Goal: Task Accomplishment & Management: Use online tool/utility

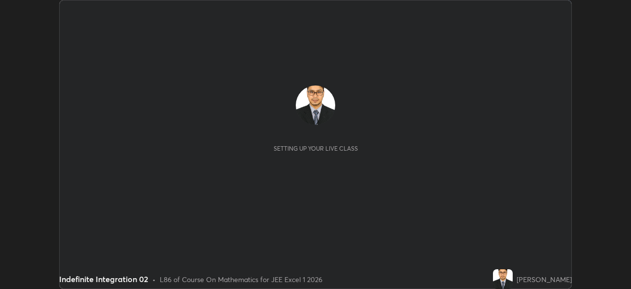
scroll to position [289, 631]
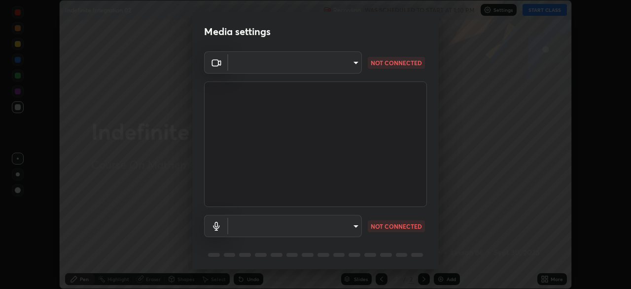
type input "913022e3bbb337ef4c56a3a1bc1945278763e83ed23a96943dce605de8dfc656"
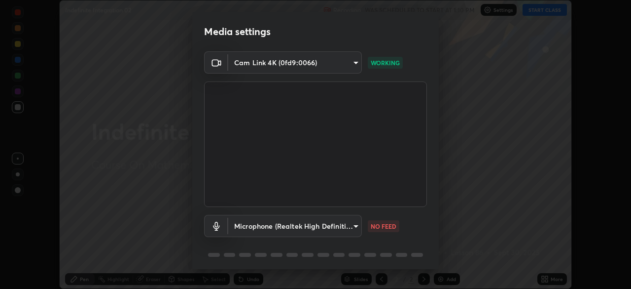
click at [343, 225] on body "Erase all Indefinite Integration 02 Recording WAS SCHEDULED TO START AT 1:10 PM…" at bounding box center [315, 144] width 631 height 289
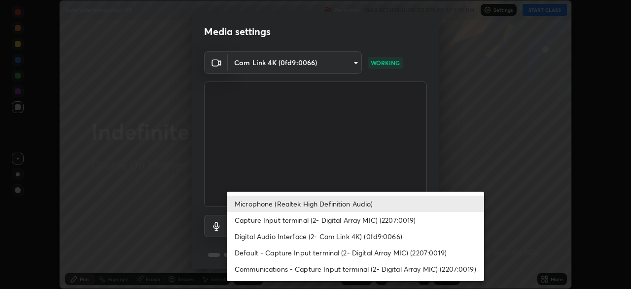
click at [334, 252] on li "Default - Capture Input terminal (2- Digital Array MIC) (2207:0019)" at bounding box center [356, 252] width 258 height 16
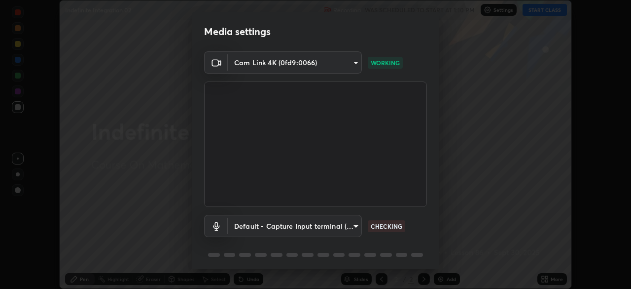
click at [341, 227] on body "Erase all Indefinite Integration 02 Recording WAS SCHEDULED TO START AT 1:10 PM…" at bounding box center [315, 144] width 631 height 289
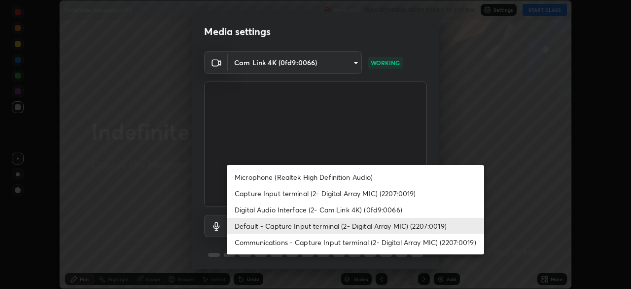
click at [357, 177] on li "Microphone (Realtek High Definition Audio)" at bounding box center [356, 177] width 258 height 16
type input "bef04e412724abd94ab17f51c46c94050894f67992973f842b18f11041e0dab1"
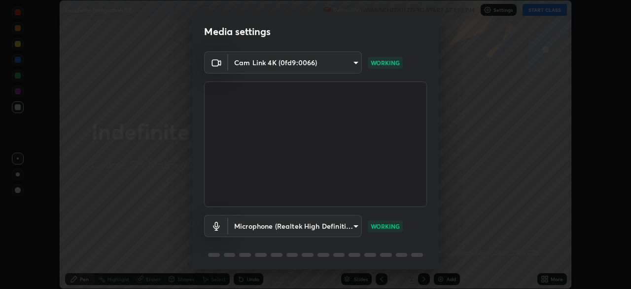
scroll to position [35, 0]
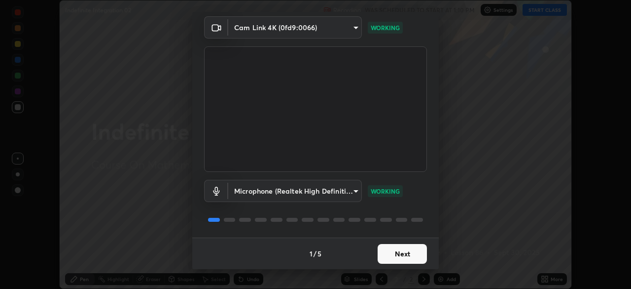
click at [411, 251] on button "Next" at bounding box center [402, 254] width 49 height 20
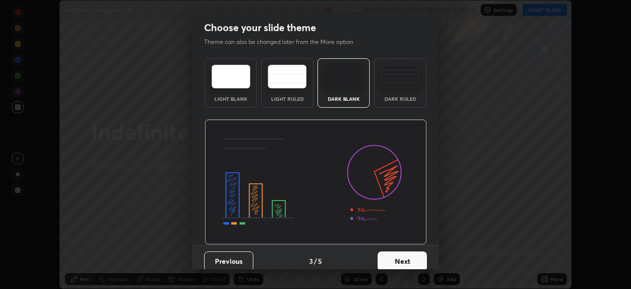
click at [412, 253] on button "Next" at bounding box center [402, 261] width 49 height 20
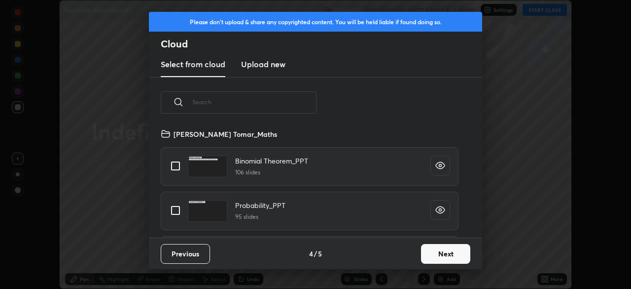
click at [435, 250] on button "Next" at bounding box center [445, 254] width 49 height 20
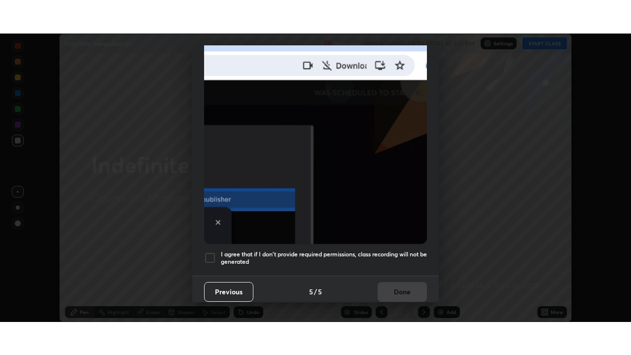
scroll to position [235, 0]
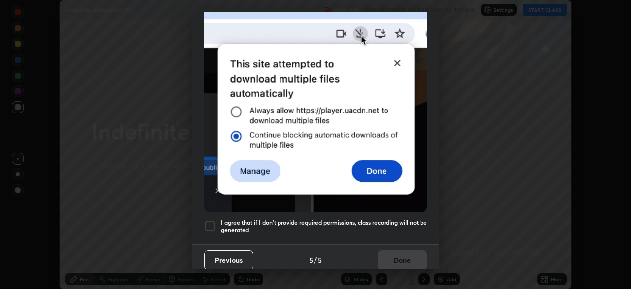
click at [209, 220] on div at bounding box center [210, 226] width 12 height 12
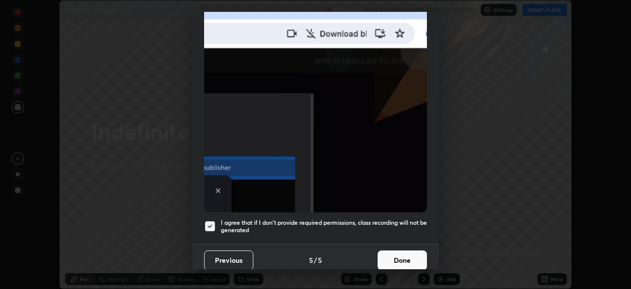
click at [401, 254] on button "Done" at bounding box center [402, 260] width 49 height 20
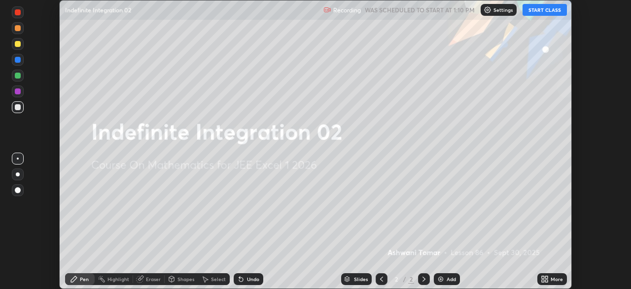
click at [548, 278] on icon at bounding box center [547, 277] width 2 height 2
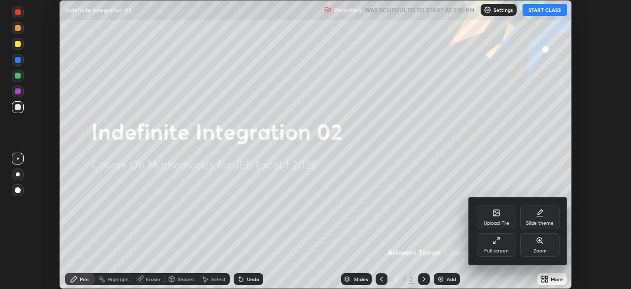
click at [499, 245] on div "Full screen" at bounding box center [496, 245] width 39 height 24
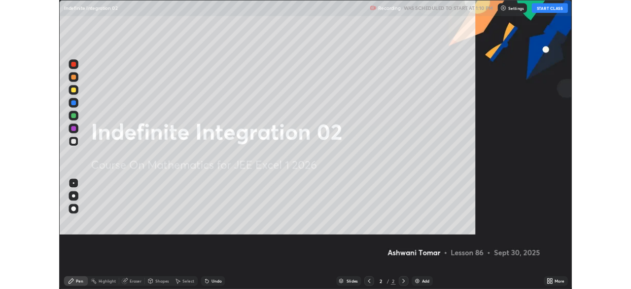
scroll to position [355, 631]
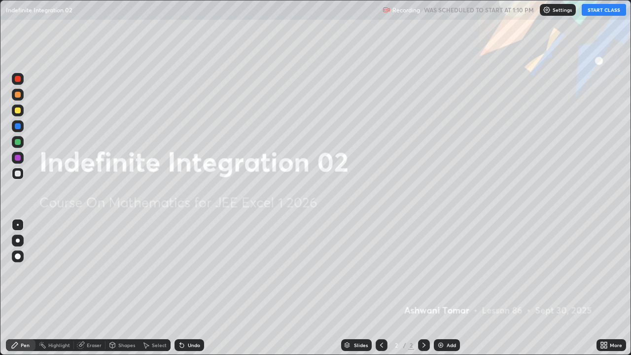
click at [594, 12] on button "START CLASS" at bounding box center [604, 10] width 44 height 12
click at [447, 288] on div "Add" at bounding box center [451, 345] width 9 height 5
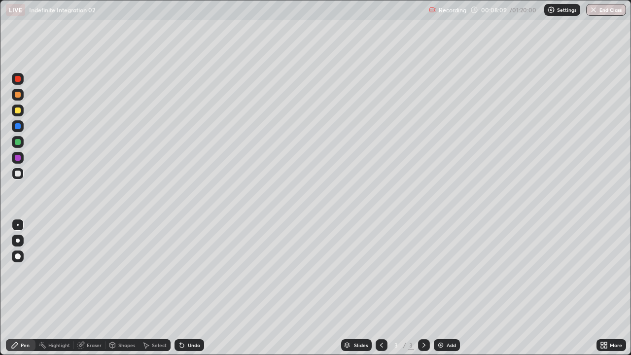
click at [18, 142] on div at bounding box center [18, 142] width 6 height 6
click at [18, 173] on div at bounding box center [18, 174] width 6 height 6
click at [188, 288] on div "Undo" at bounding box center [194, 345] width 12 height 5
click at [18, 158] on div at bounding box center [18, 158] width 6 height 6
click at [189, 288] on div "Undo" at bounding box center [194, 345] width 12 height 5
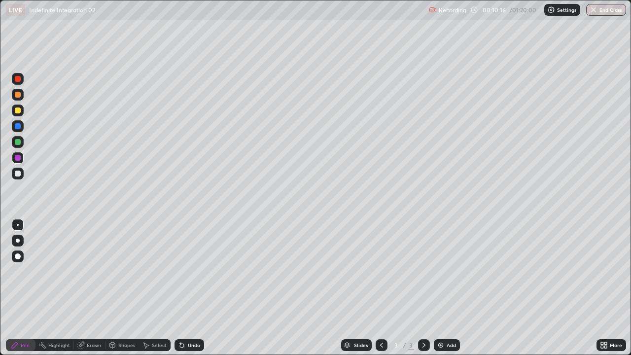
click at [449, 288] on div "Add" at bounding box center [451, 345] width 9 height 5
click at [17, 141] on div at bounding box center [18, 142] width 6 height 6
click at [18, 112] on div at bounding box center [18, 111] width 6 height 6
click at [186, 288] on div "Undo" at bounding box center [190, 345] width 30 height 12
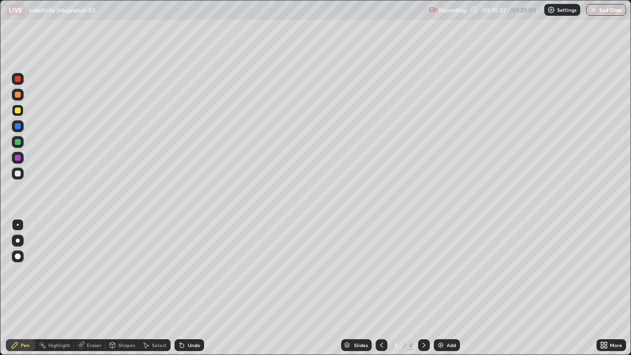
click at [186, 288] on div "Undo" at bounding box center [190, 345] width 30 height 12
click at [188, 288] on div "Undo" at bounding box center [194, 345] width 12 height 5
click at [16, 142] on div at bounding box center [18, 142] width 6 height 6
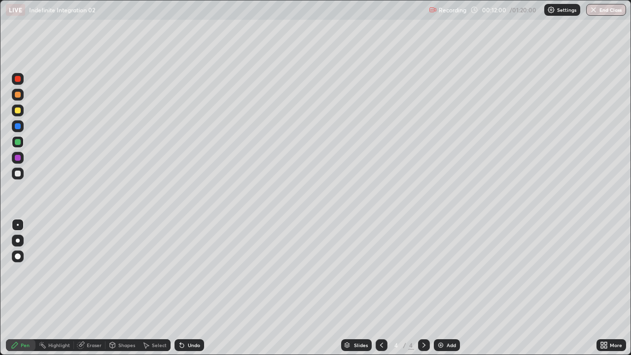
click at [15, 112] on div at bounding box center [18, 111] width 6 height 6
click at [380, 288] on icon at bounding box center [382, 345] width 8 height 8
click at [423, 288] on icon at bounding box center [424, 345] width 8 height 8
click at [443, 288] on img at bounding box center [441, 345] width 8 height 8
click at [16, 176] on div at bounding box center [18, 174] width 6 height 6
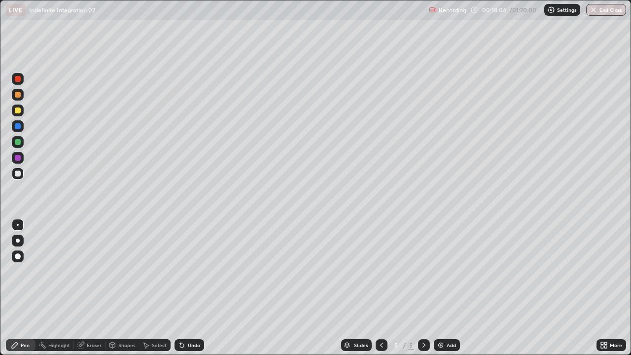
click at [17, 111] on div at bounding box center [18, 111] width 6 height 6
click at [445, 288] on div "Add" at bounding box center [447, 345] width 26 height 12
click at [17, 142] on div at bounding box center [18, 142] width 6 height 6
click at [17, 111] on div at bounding box center [18, 111] width 6 height 6
click at [186, 288] on div "Undo" at bounding box center [190, 345] width 30 height 12
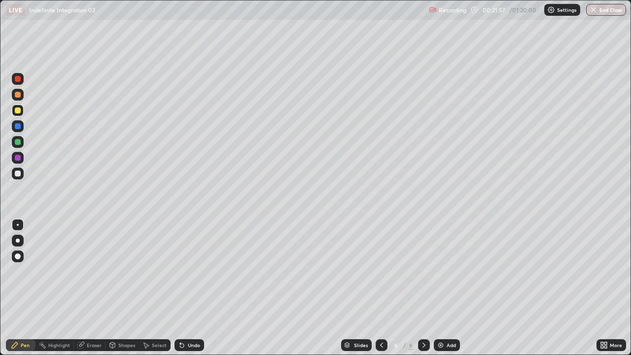
click at [186, 288] on div "Undo" at bounding box center [190, 345] width 30 height 12
click at [189, 288] on div "Undo" at bounding box center [190, 345] width 30 height 12
click at [18, 158] on div at bounding box center [18, 158] width 6 height 6
click at [18, 174] on div at bounding box center [18, 174] width 6 height 6
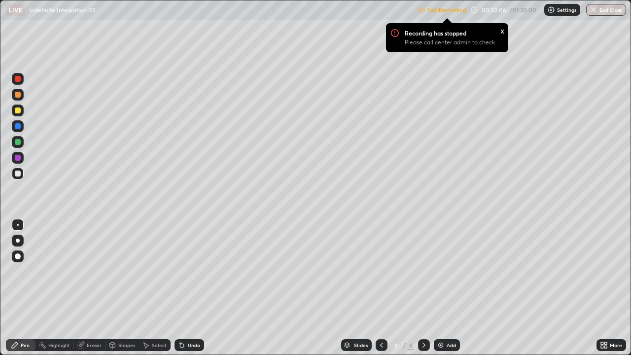
click at [189, 288] on div "Undo" at bounding box center [194, 345] width 12 height 5
click at [188, 288] on div "Undo" at bounding box center [194, 345] width 12 height 5
click at [502, 32] on div "x" at bounding box center [503, 30] width 4 height 10
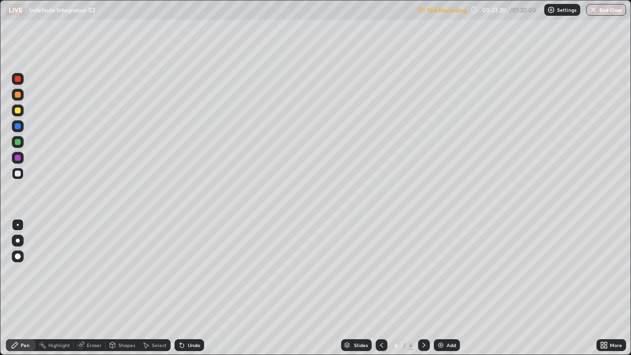
click at [189, 288] on div "Undo" at bounding box center [194, 345] width 12 height 5
click at [446, 288] on div "Add" at bounding box center [447, 345] width 26 height 12
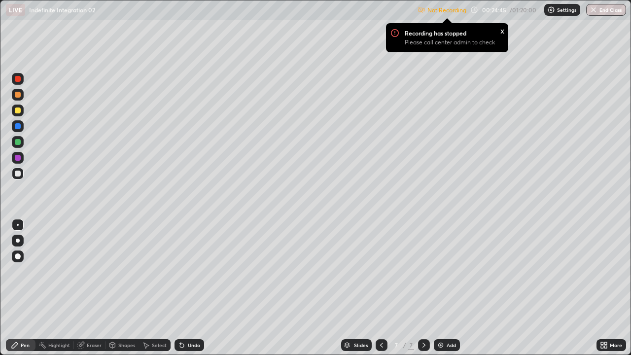
click at [17, 142] on div at bounding box center [18, 142] width 6 height 6
click at [463, 43] on p "Please call center admin to check" at bounding box center [450, 42] width 90 height 8
click at [616, 288] on div "More" at bounding box center [616, 345] width 12 height 5
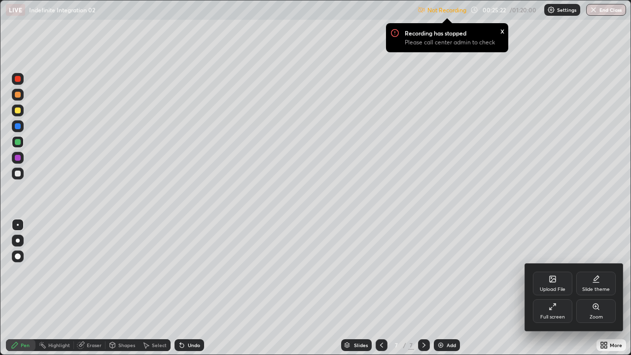
click at [557, 288] on div "Full screen" at bounding box center [553, 317] width 25 height 5
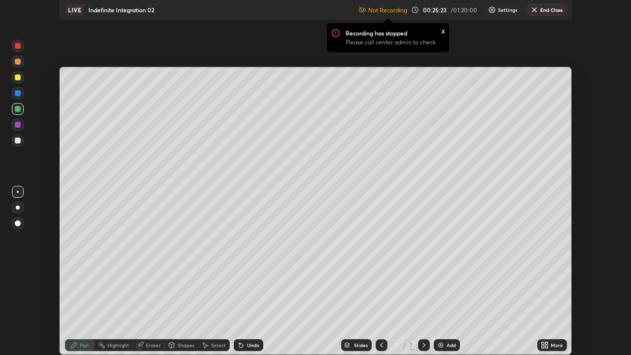
scroll to position [49047, 48704]
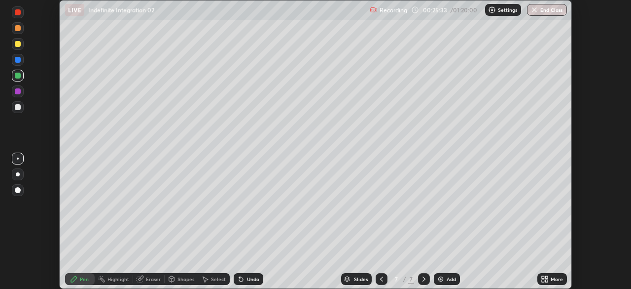
click at [552, 276] on div "More" at bounding box center [557, 278] width 12 height 5
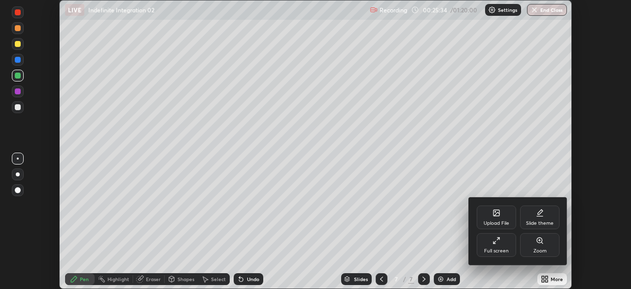
click at [494, 243] on icon at bounding box center [495, 242] width 2 height 2
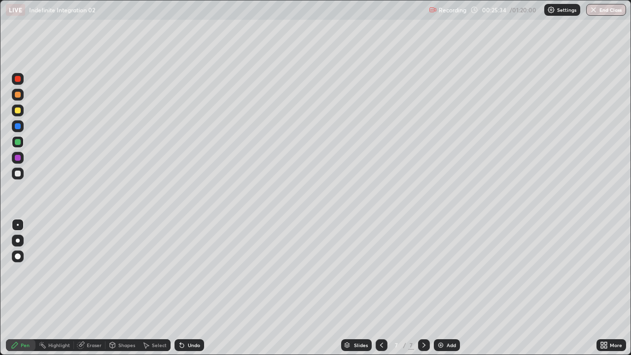
scroll to position [355, 631]
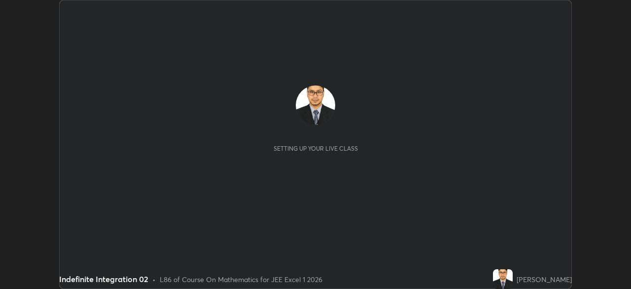
scroll to position [289, 631]
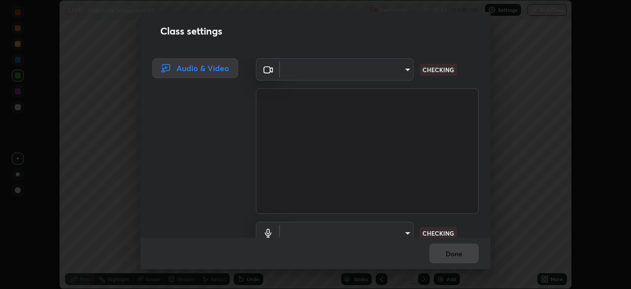
type input "913022e3bbb337ef4c56a3a1bc1945278763e83ed23a96943dce605de8dfc656"
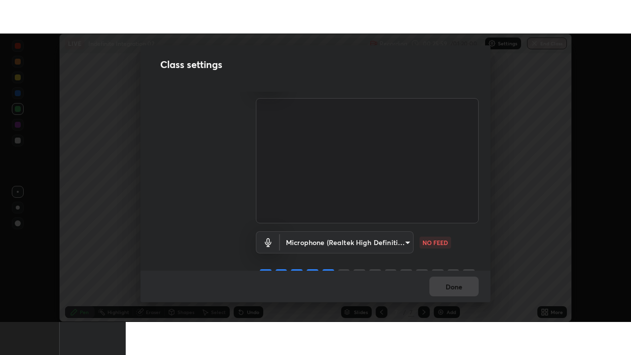
scroll to position [45, 0]
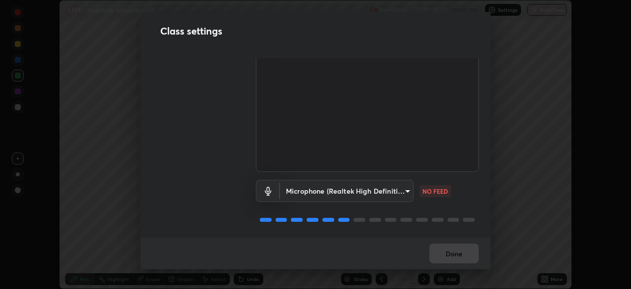
click at [395, 187] on body "Erase all LIVE Indefinite Integration 02 Recording 00:25:59 / 01:20:00 Settings…" at bounding box center [315, 144] width 631 height 289
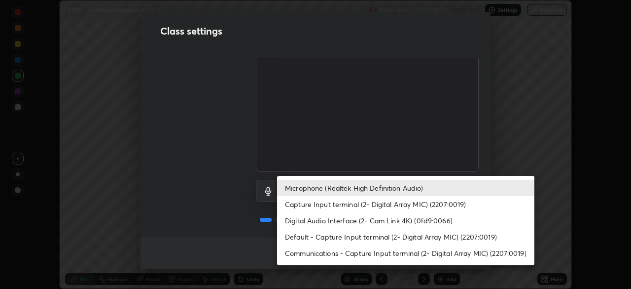
click at [402, 207] on li "Capture Input terminal (2- Digital Array MIC) (2207:0019)" at bounding box center [406, 204] width 258 height 16
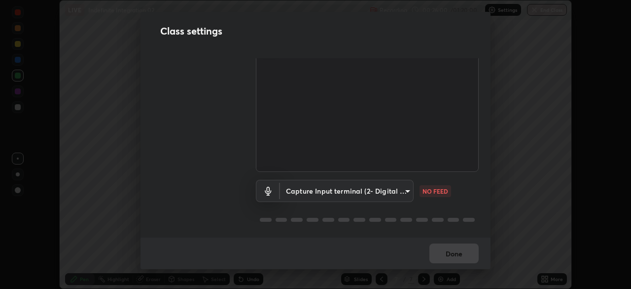
click at [403, 187] on body "Erase all LIVE Indefinite Integration 02 Recording 00:26:00 / 01:20:00 Settings…" at bounding box center [315, 144] width 631 height 289
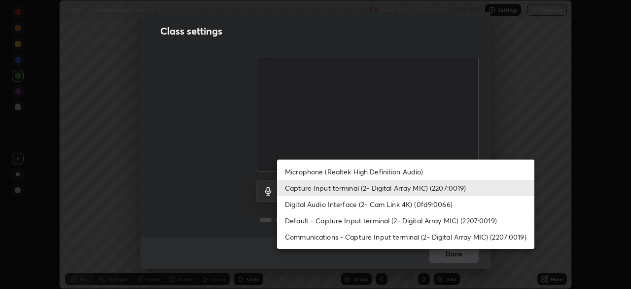
click at [405, 169] on li "Microphone (Realtek High Definition Audio)" at bounding box center [406, 171] width 258 height 16
type input "bef04e412724abd94ab17f51c46c94050894f67992973f842b18f11041e0dab1"
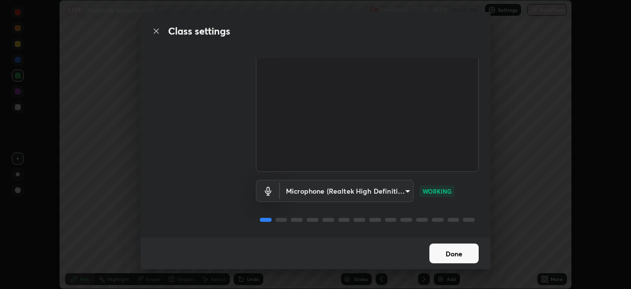
click at [452, 252] on button "Done" at bounding box center [454, 253] width 49 height 20
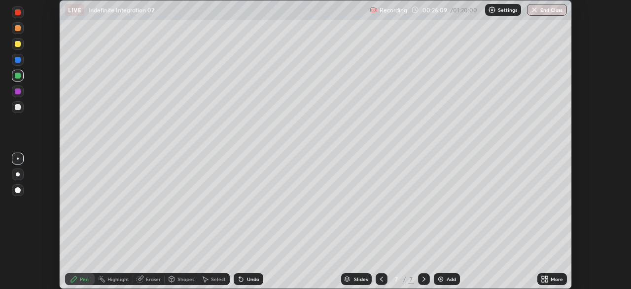
click at [547, 277] on icon at bounding box center [547, 277] width 2 height 2
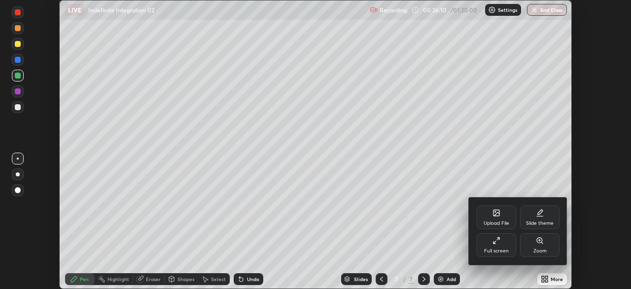
click at [501, 243] on div "Full screen" at bounding box center [496, 245] width 39 height 24
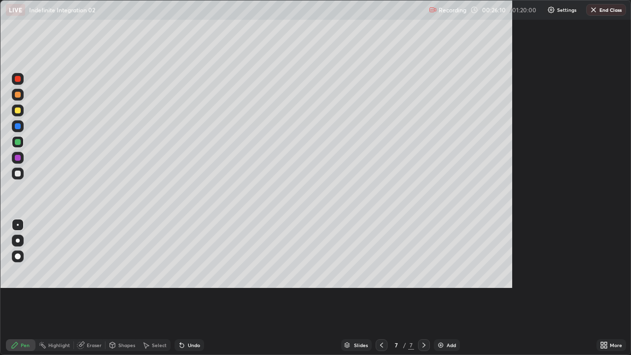
scroll to position [355, 631]
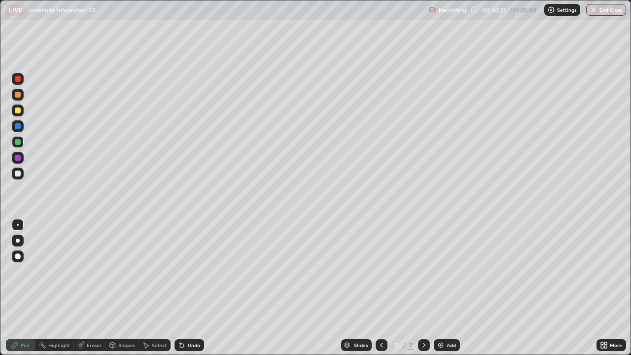
click at [19, 111] on div at bounding box center [18, 111] width 6 height 6
click at [185, 288] on div "Undo" at bounding box center [190, 345] width 30 height 12
click at [17, 142] on div at bounding box center [18, 142] width 6 height 6
click at [87, 288] on div "Eraser" at bounding box center [94, 345] width 15 height 5
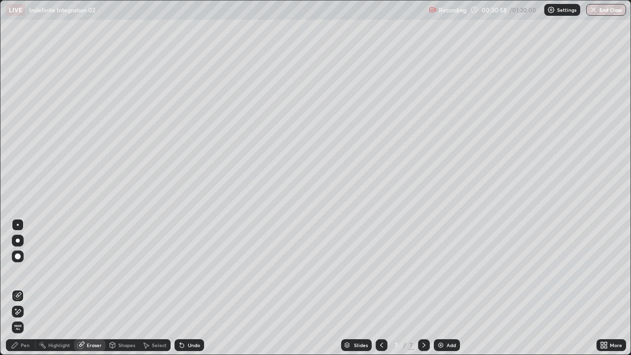
click at [20, 288] on div "Pen" at bounding box center [21, 345] width 30 height 12
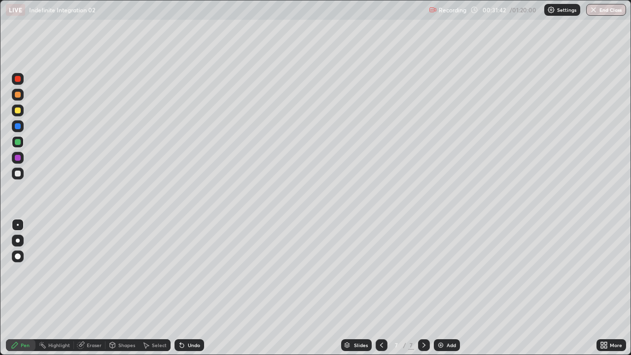
click at [13, 175] on div at bounding box center [18, 174] width 12 height 12
click at [446, 288] on div "Add" at bounding box center [447, 345] width 26 height 12
click at [17, 143] on div at bounding box center [18, 142] width 6 height 6
click at [17, 142] on div at bounding box center [18, 142] width 6 height 6
click at [188, 288] on div "Undo" at bounding box center [194, 345] width 12 height 5
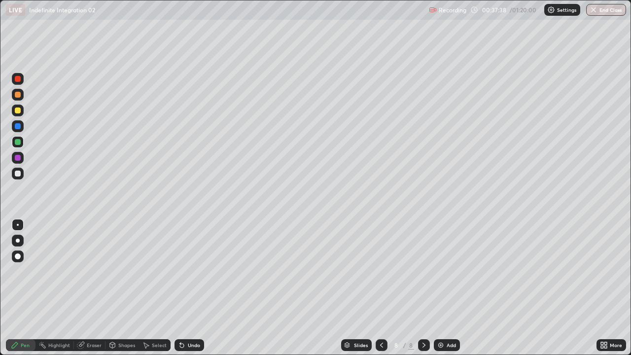
click at [189, 288] on div "Undo" at bounding box center [194, 345] width 12 height 5
click at [192, 288] on div "Undo" at bounding box center [190, 345] width 30 height 12
click at [192, 288] on div "Undo" at bounding box center [194, 345] width 12 height 5
click at [449, 288] on div "Add" at bounding box center [447, 345] width 26 height 12
click at [18, 110] on div at bounding box center [18, 111] width 6 height 6
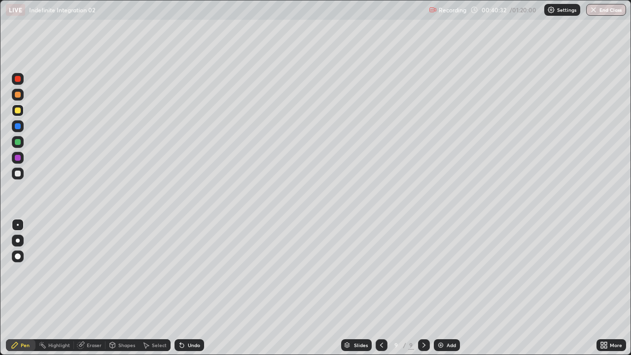
click at [15, 143] on div at bounding box center [18, 142] width 6 height 6
click at [191, 288] on div "Undo" at bounding box center [194, 345] width 12 height 5
click at [193, 288] on div "Undo" at bounding box center [190, 345] width 30 height 12
click at [196, 288] on div "Undo" at bounding box center [190, 345] width 30 height 12
click at [198, 288] on div "Undo" at bounding box center [194, 345] width 12 height 5
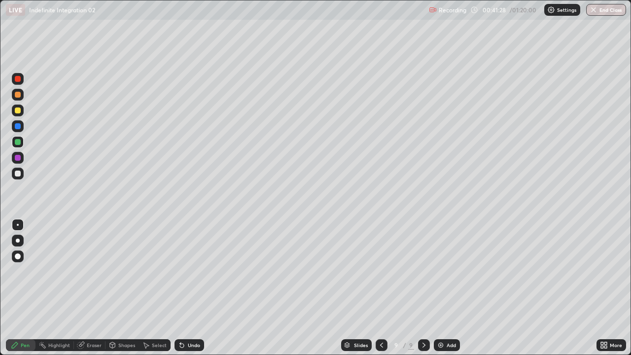
click at [198, 288] on div "Undo" at bounding box center [194, 345] width 12 height 5
click at [448, 288] on div "Add" at bounding box center [451, 345] width 9 height 5
click at [380, 288] on icon at bounding box center [381, 345] width 8 height 8
click at [423, 288] on icon at bounding box center [424, 345] width 8 height 8
click at [379, 288] on icon at bounding box center [381, 345] width 8 height 8
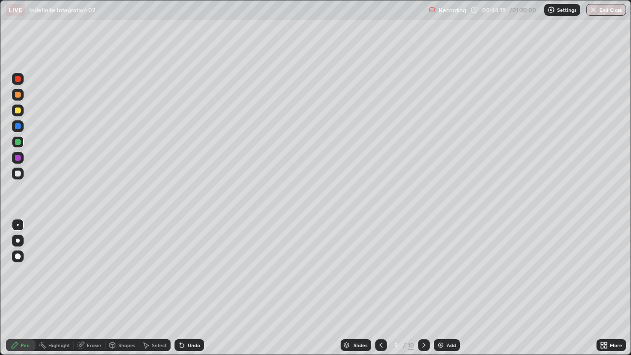
click at [423, 288] on icon at bounding box center [424, 345] width 8 height 8
click at [443, 288] on img at bounding box center [441, 345] width 8 height 8
click at [13, 112] on div at bounding box center [18, 111] width 12 height 12
click at [446, 288] on div "Add" at bounding box center [447, 345] width 26 height 12
click at [15, 95] on div at bounding box center [18, 95] width 6 height 6
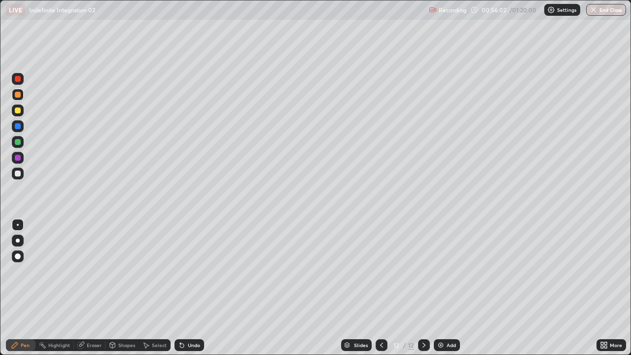
click at [189, 288] on div "Undo" at bounding box center [194, 345] width 12 height 5
click at [17, 144] on div at bounding box center [18, 142] width 6 height 6
click at [188, 288] on div "Undo" at bounding box center [194, 345] width 12 height 5
click at [17, 111] on div at bounding box center [18, 111] width 6 height 6
click at [180, 288] on icon at bounding box center [182, 345] width 8 height 8
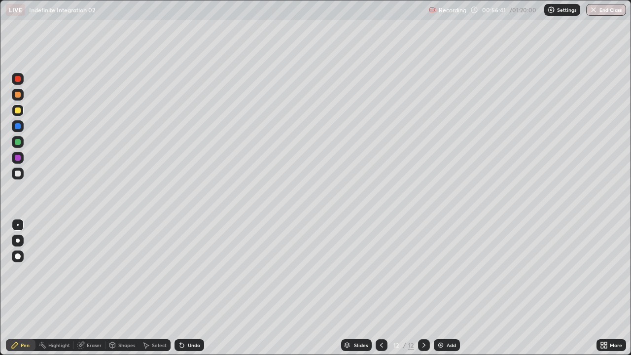
click at [180, 288] on icon at bounding box center [182, 345] width 8 height 8
click at [179, 288] on icon at bounding box center [182, 345] width 8 height 8
click at [187, 288] on div "Undo" at bounding box center [190, 345] width 30 height 12
click at [444, 288] on div "Add" at bounding box center [447, 345] width 26 height 12
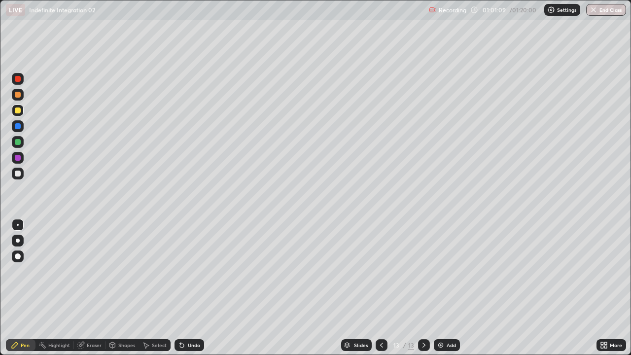
click at [12, 176] on div at bounding box center [18, 174] width 12 height 12
click at [18, 108] on div at bounding box center [18, 111] width 6 height 6
click at [18, 175] on div at bounding box center [18, 174] width 6 height 6
click at [190, 288] on div "Undo" at bounding box center [190, 345] width 30 height 12
click at [189, 288] on div "Undo" at bounding box center [194, 345] width 12 height 5
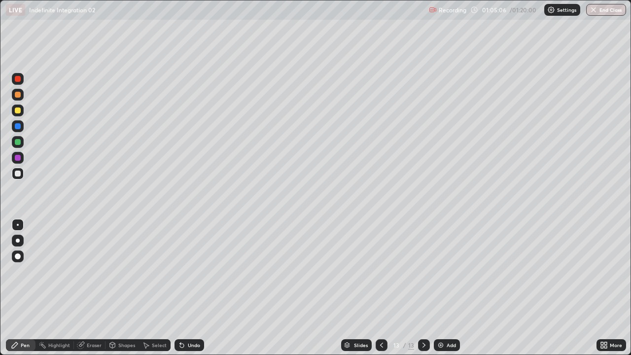
click at [443, 288] on img at bounding box center [441, 345] width 8 height 8
click at [447, 288] on div "Add" at bounding box center [451, 345] width 9 height 5
click at [15, 141] on div at bounding box center [18, 142] width 6 height 6
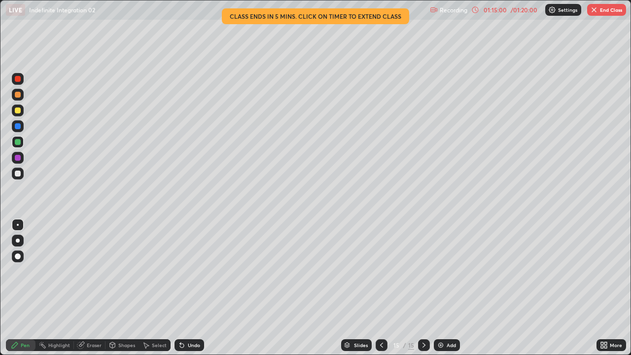
click at [603, 10] on button "End Class" at bounding box center [607, 10] width 39 height 12
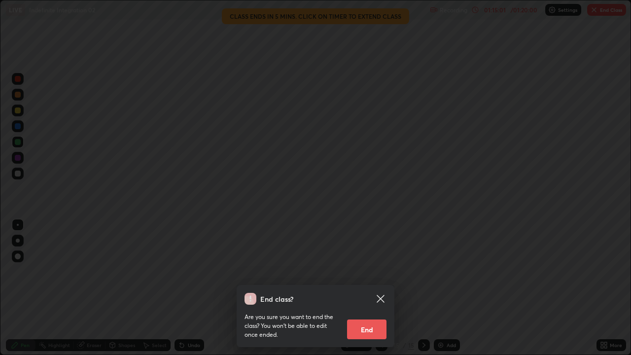
click at [370, 288] on button "End" at bounding box center [366, 330] width 39 height 20
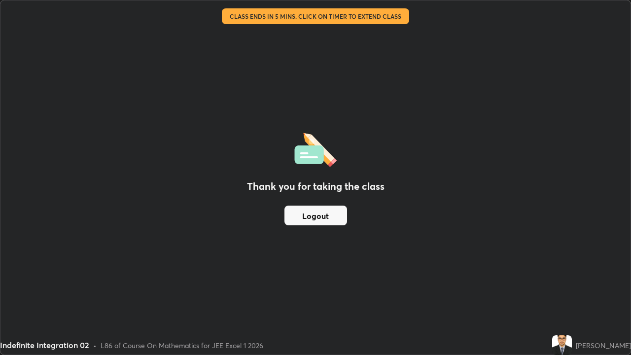
click at [327, 212] on button "Logout" at bounding box center [316, 216] width 63 height 20
